Goal: Task Accomplishment & Management: Manage account settings

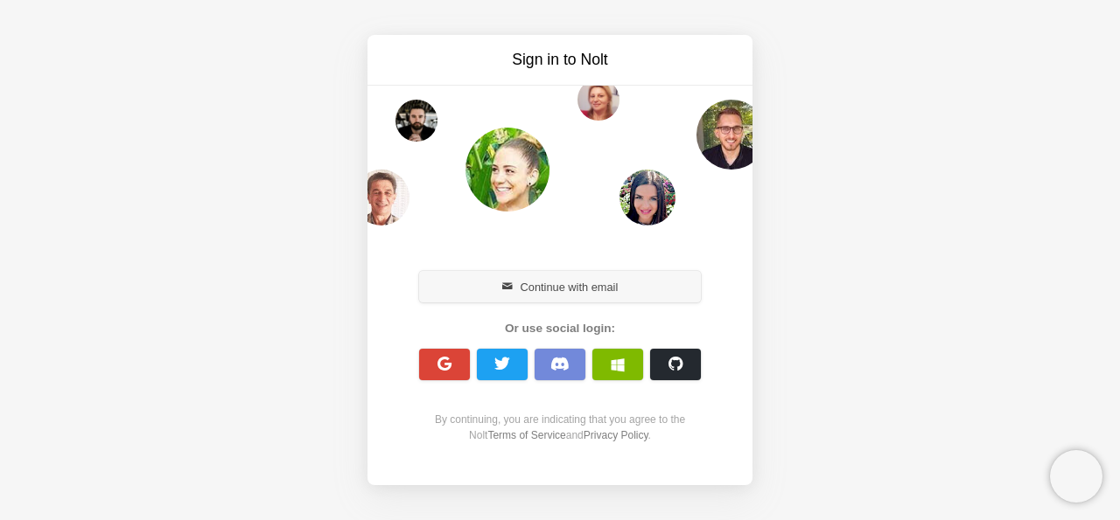
click at [604, 282] on button "Continue with email" at bounding box center [560, 286] width 282 height 31
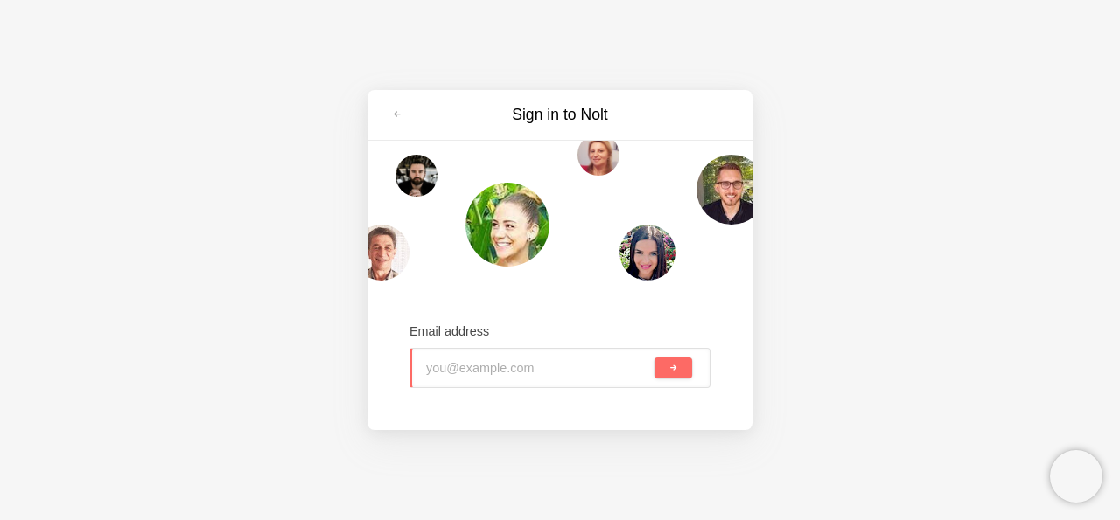
click at [504, 365] on input "email" at bounding box center [538, 368] width 225 height 38
click at [503, 368] on input "email" at bounding box center [538, 368] width 225 height 38
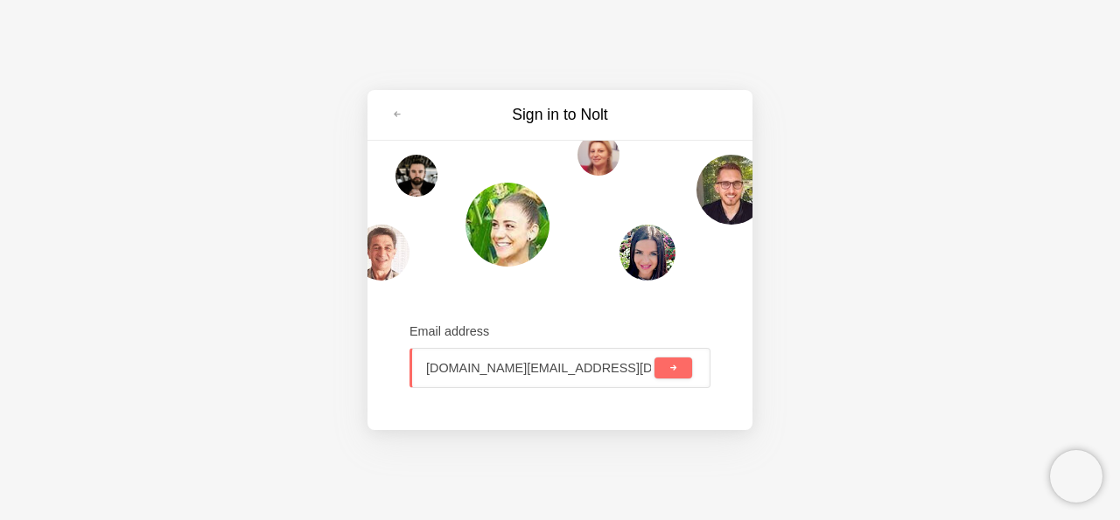
type input "[DOMAIN_NAME][EMAIL_ADDRESS][DOMAIN_NAME]"
click at [673, 368] on span "submit" at bounding box center [673, 369] width 10 height 10
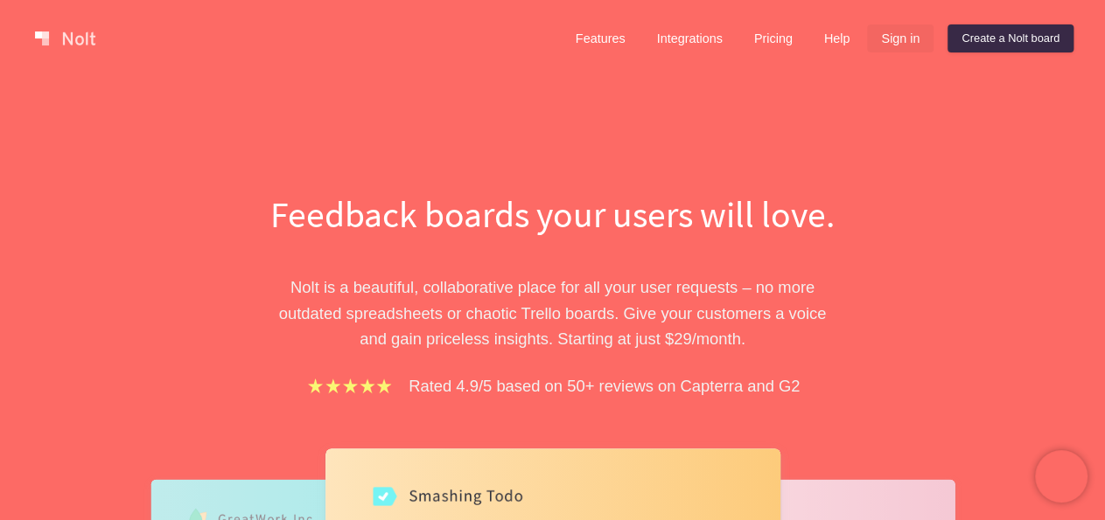
click at [917, 39] on link "Sign in" at bounding box center [900, 38] width 66 height 28
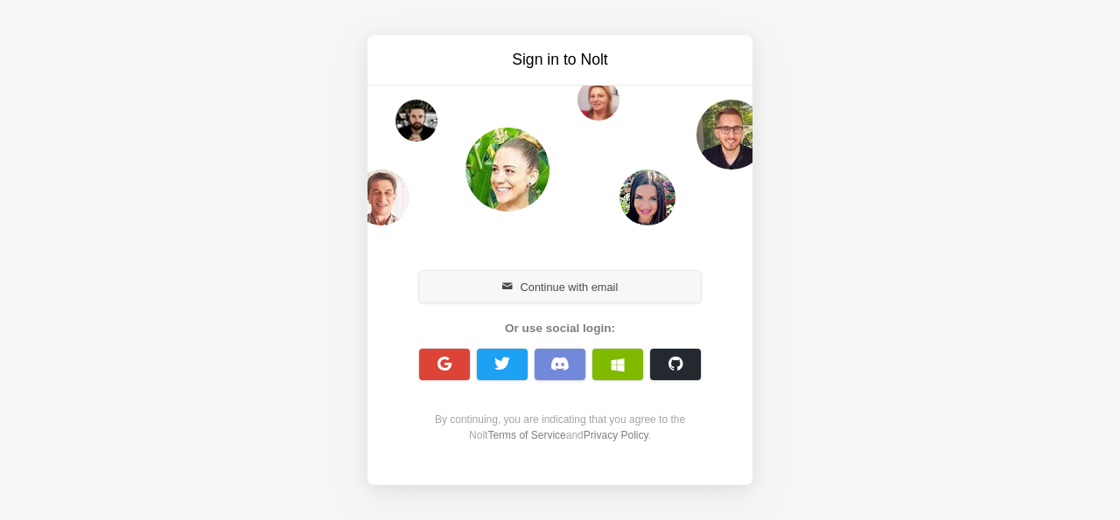
click at [543, 294] on button "Continue with email" at bounding box center [560, 286] width 282 height 31
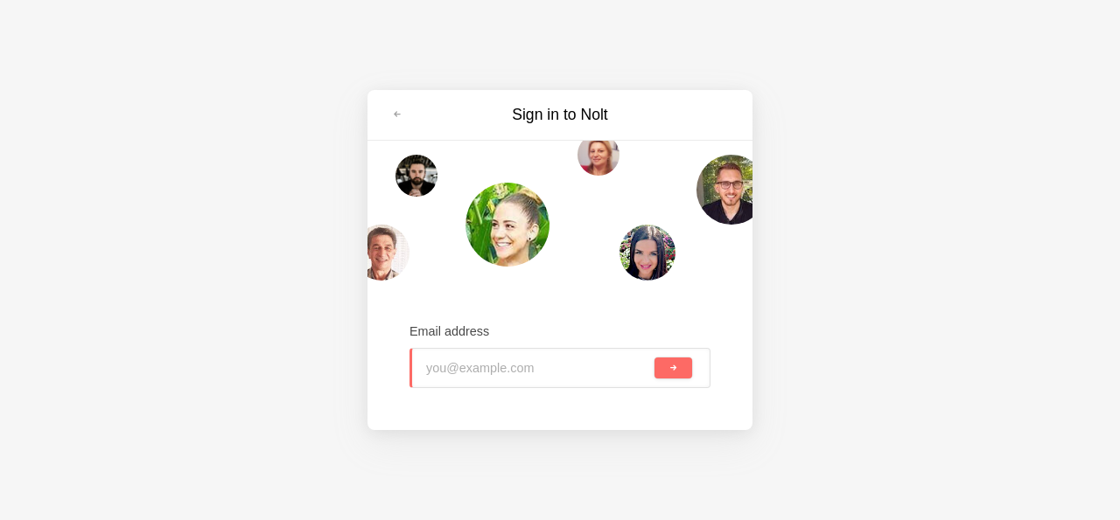
click at [466, 366] on input "email" at bounding box center [538, 368] width 225 height 38
type input "[DOMAIN_NAME][EMAIL_ADDRESS][DOMAIN_NAME]"
click at [673, 366] on span "submit" at bounding box center [673, 369] width 10 height 10
